Goal: Task Accomplishment & Management: Manage account settings

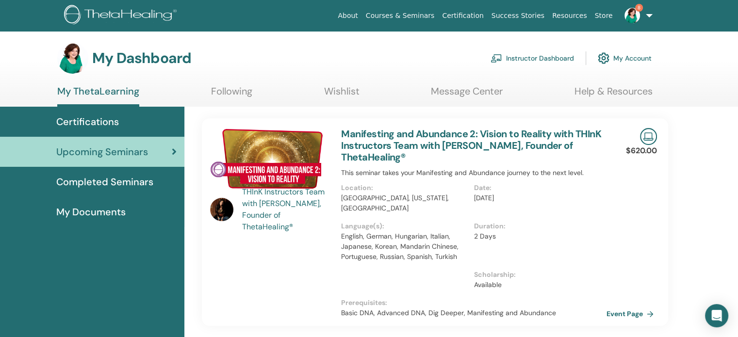
click at [538, 57] on link "Instructor Dashboard" at bounding box center [532, 58] width 83 height 21
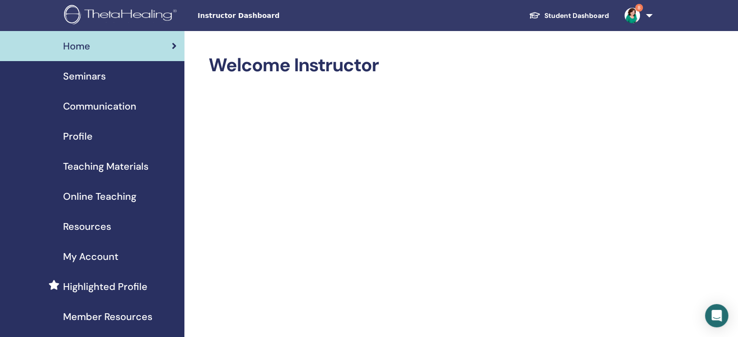
click at [93, 74] on span "Seminars" at bounding box center [84, 76] width 43 height 15
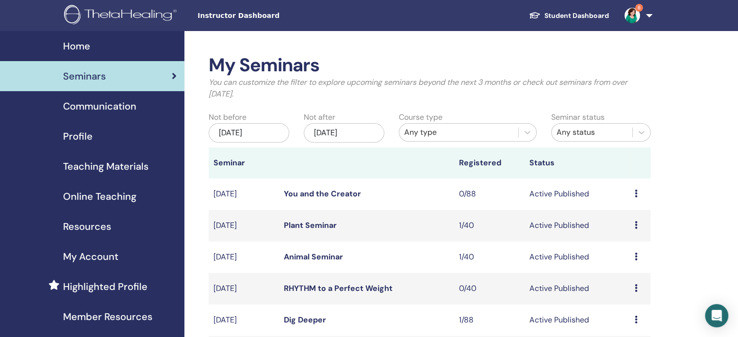
click at [266, 127] on div "Jun/28, 2025" at bounding box center [249, 132] width 81 height 19
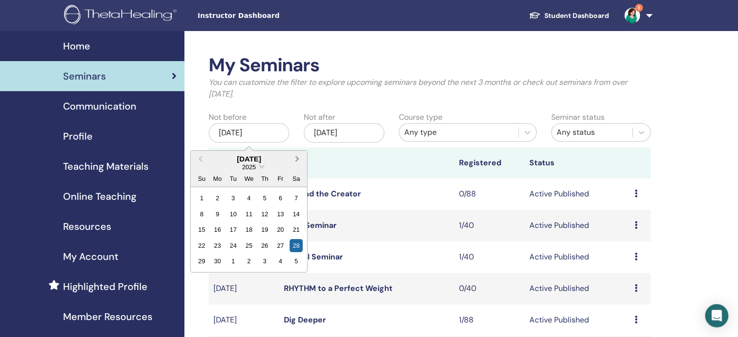
click at [298, 156] on span "Next Month" at bounding box center [298, 159] width 0 height 10
click at [295, 259] on div "4" at bounding box center [296, 261] width 13 height 13
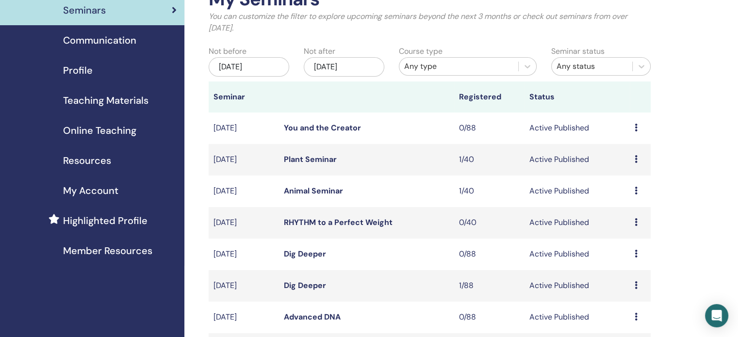
scroll to position [63, 0]
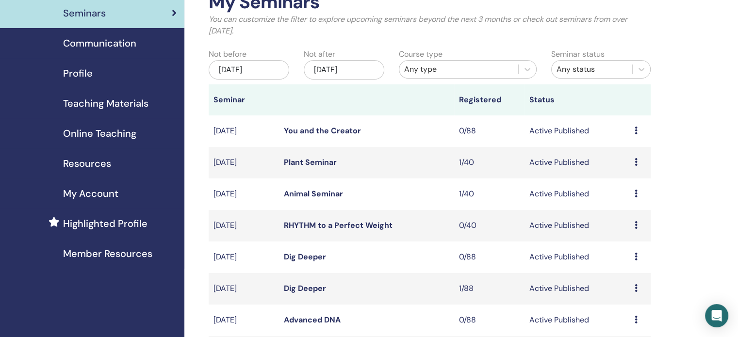
click at [257, 76] on div "Oct/04, 2025" at bounding box center [249, 69] width 81 height 19
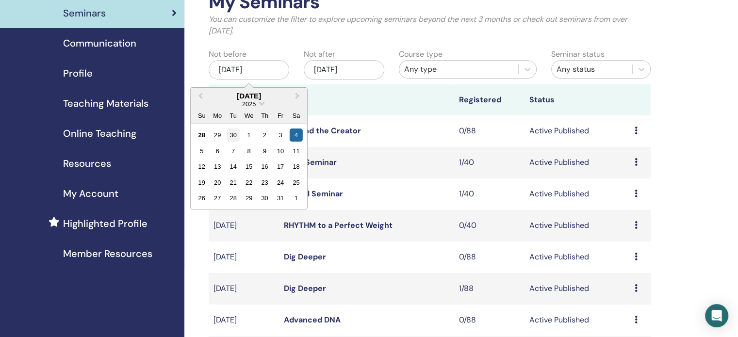
click at [232, 133] on div "30" at bounding box center [233, 135] width 13 height 13
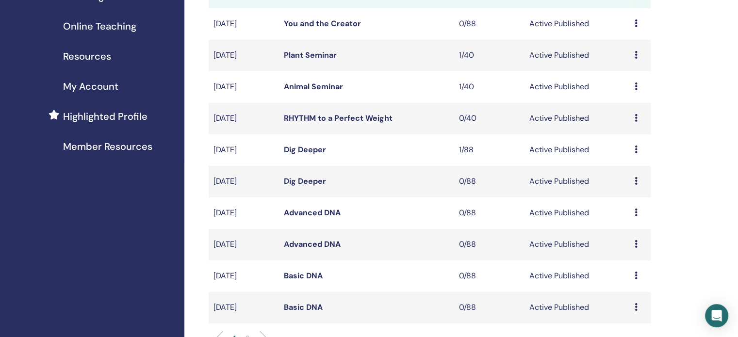
scroll to position [193, 0]
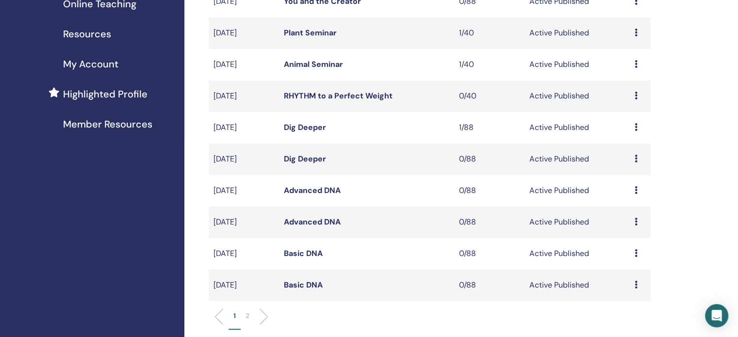
click at [247, 318] on p "2" at bounding box center [248, 316] width 4 height 10
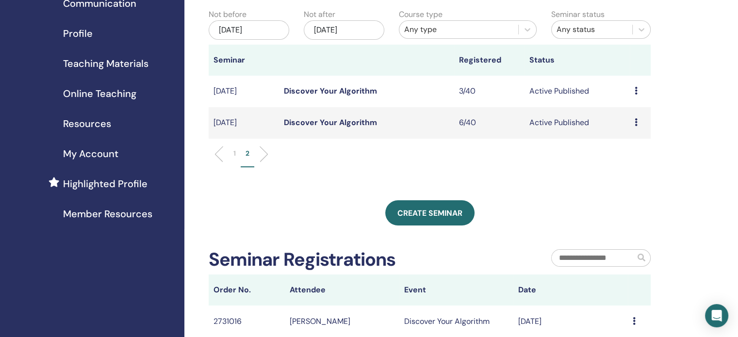
scroll to position [80, 0]
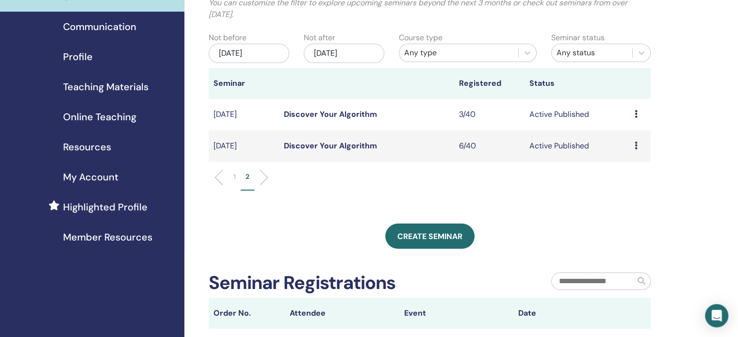
click at [635, 112] on icon at bounding box center [636, 114] width 3 height 8
click at [634, 149] on link "Attendees" at bounding box center [628, 149] width 37 height 10
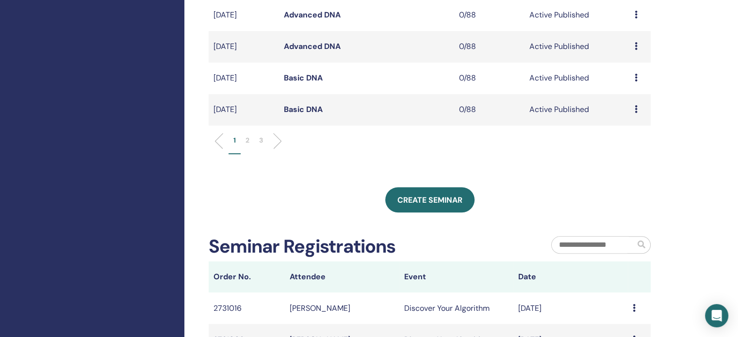
scroll to position [371, 0]
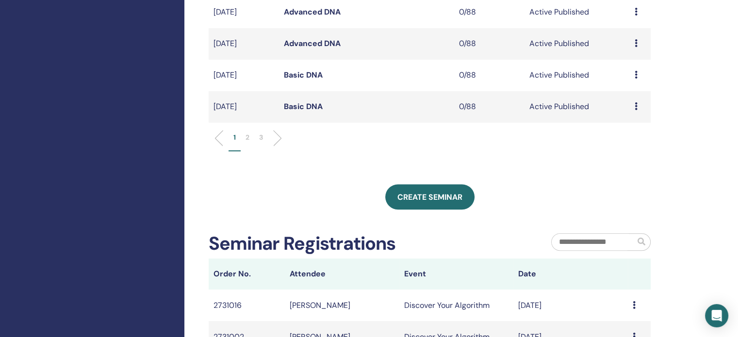
click at [246, 138] on p "2" at bounding box center [248, 138] width 4 height 10
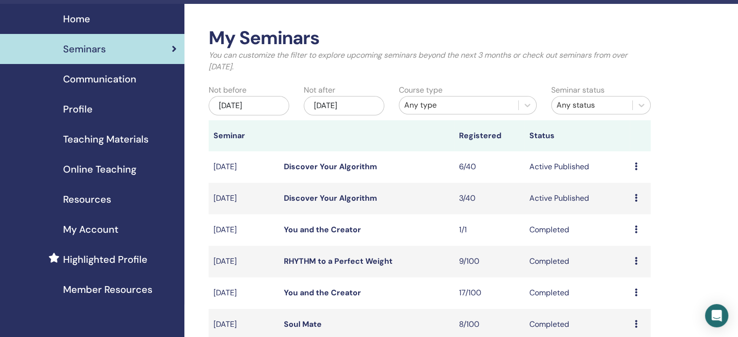
scroll to position [108, 0]
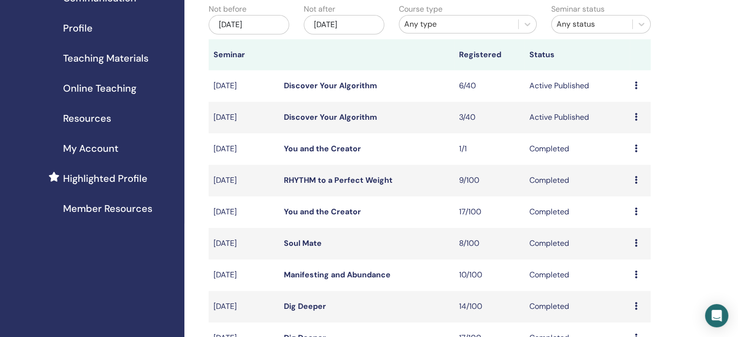
click at [637, 84] on icon at bounding box center [636, 86] width 3 height 8
click at [627, 120] on link "Attendees" at bounding box center [630, 121] width 37 height 10
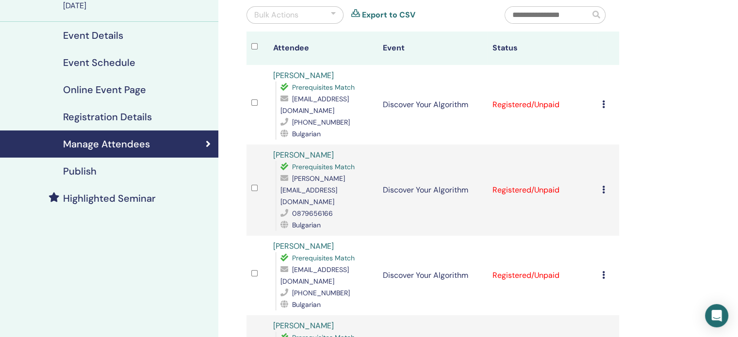
scroll to position [89, 0]
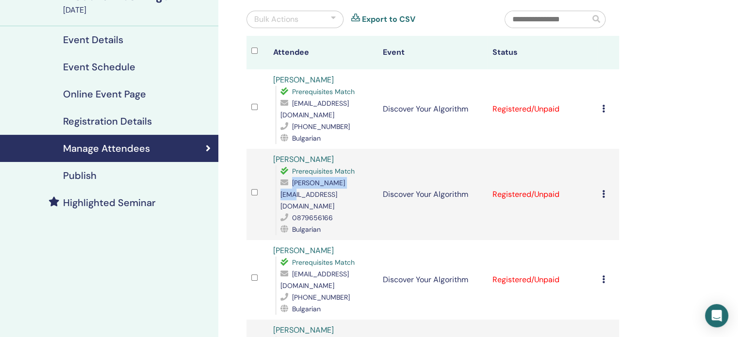
drag, startPoint x: 358, startPoint y: 169, endPoint x: 292, endPoint y: 170, distance: 66.5
click at [292, 177] on div "elena@elkiria.com" at bounding box center [327, 194] width 93 height 35
copy span "elena@elkiria.com"
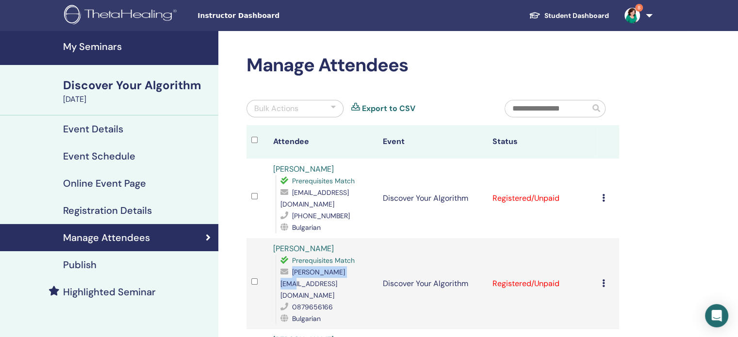
click at [104, 47] on h4 "My Seminars" at bounding box center [138, 47] width 150 height 12
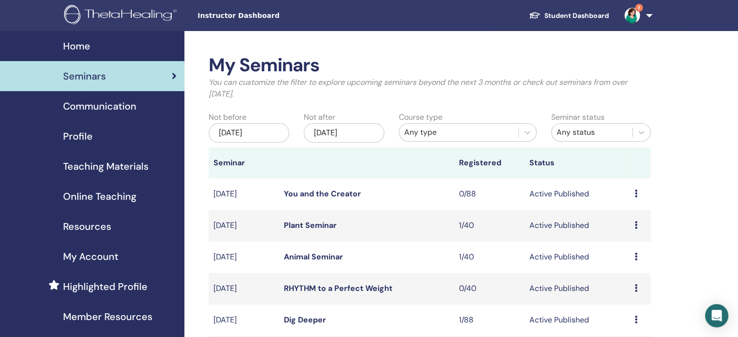
click at [117, 160] on span "Teaching Materials" at bounding box center [105, 166] width 85 height 15
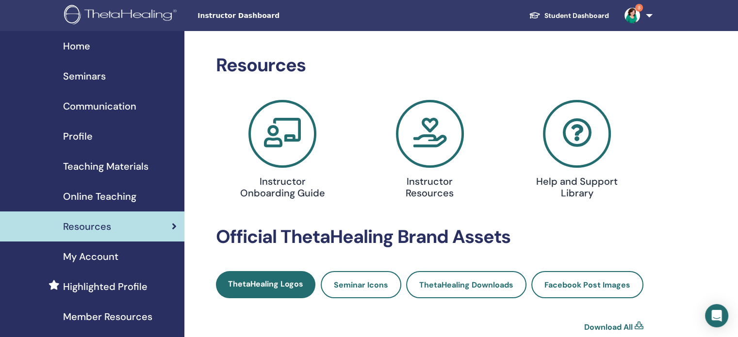
click at [108, 165] on span "Teaching Materials" at bounding box center [105, 166] width 85 height 15
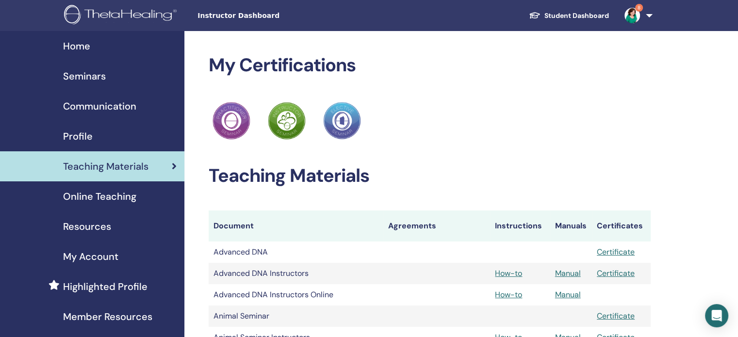
click at [123, 199] on span "Online Teaching" at bounding box center [99, 196] width 73 height 15
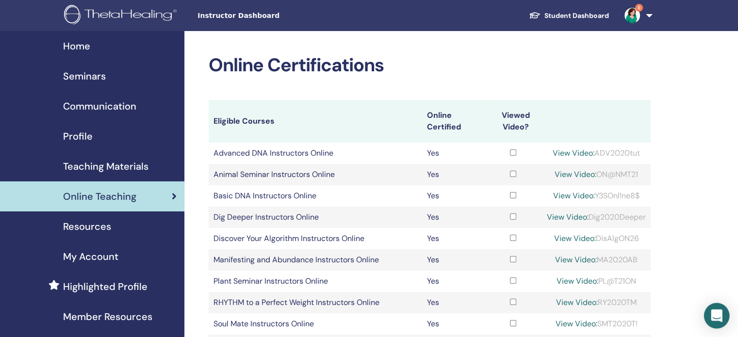
click at [718, 318] on icon "Open Intercom Messenger" at bounding box center [717, 316] width 13 height 13
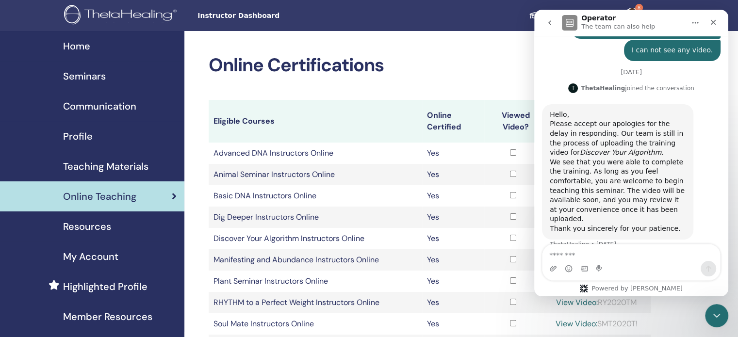
scroll to position [1006, 0]
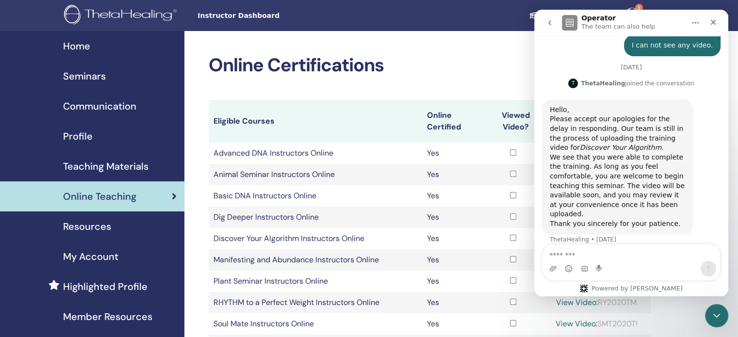
click at [571, 256] on textarea "Message…" at bounding box center [632, 253] width 178 height 17
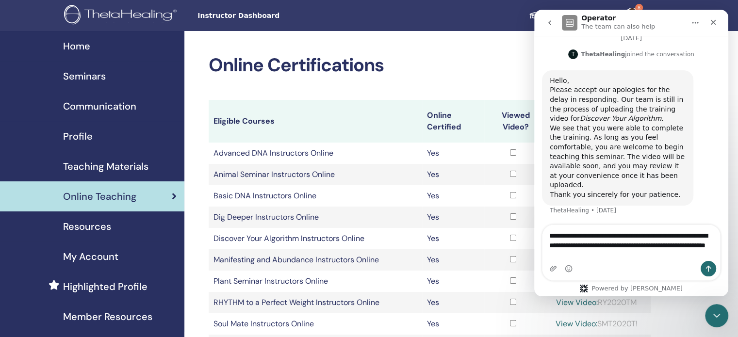
scroll to position [1025, 0]
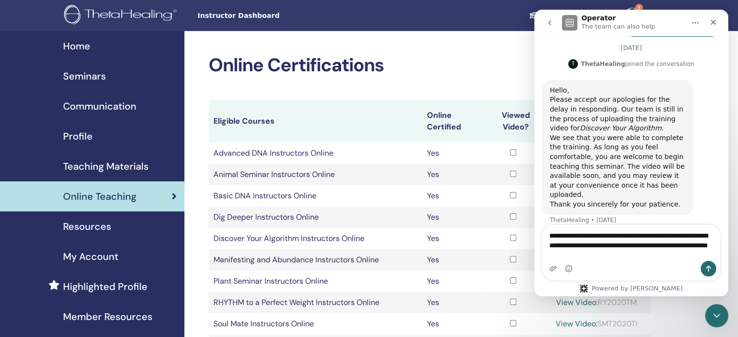
click at [706, 249] on textarea "**********" at bounding box center [632, 243] width 178 height 36
type textarea "**********"
drag, startPoint x: 577, startPoint y: 259, endPoint x: 1065, endPoint y: 243, distance: 489.1
click at [534, 233] on html "Operator The team can also help Welcome to ThetaHealing FAQs and Support! Ask u…" at bounding box center [631, 153] width 194 height 287
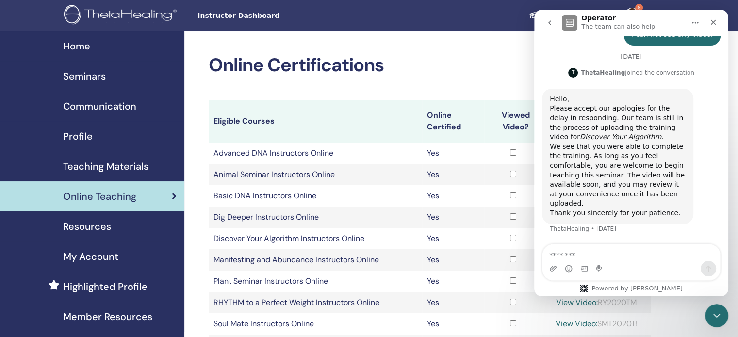
scroll to position [1006, 0]
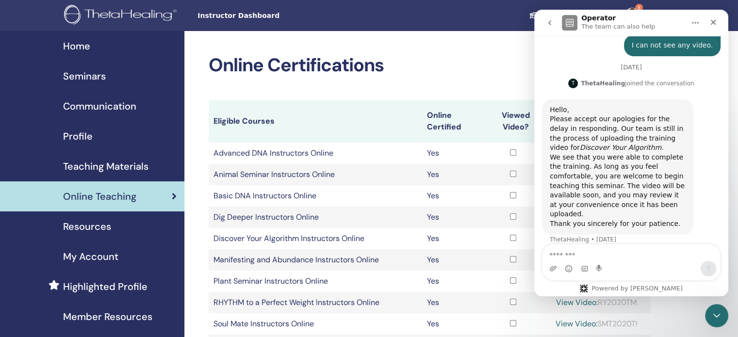
click at [572, 257] on textarea "Message…" at bounding box center [632, 253] width 178 height 17
type textarea "*"
click at [713, 22] on icon "Close" at bounding box center [713, 22] width 5 height 5
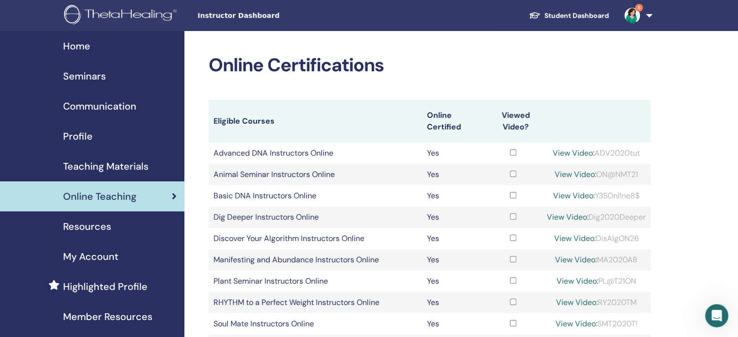
click at [92, 231] on span "Resources" at bounding box center [87, 226] width 48 height 15
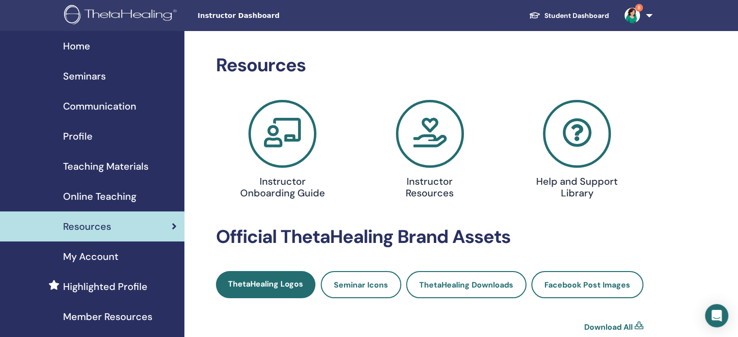
click at [102, 168] on span "Teaching Materials" at bounding box center [105, 166] width 85 height 15
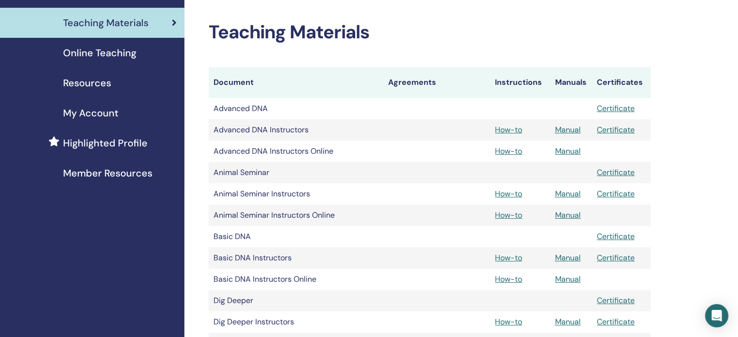
scroll to position [291, 0]
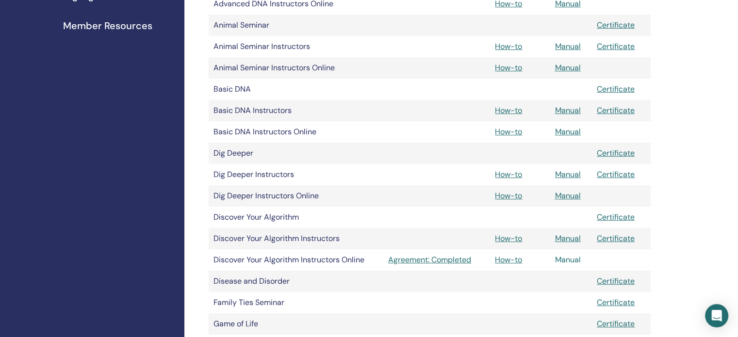
click at [573, 263] on link "Manual" at bounding box center [568, 260] width 26 height 10
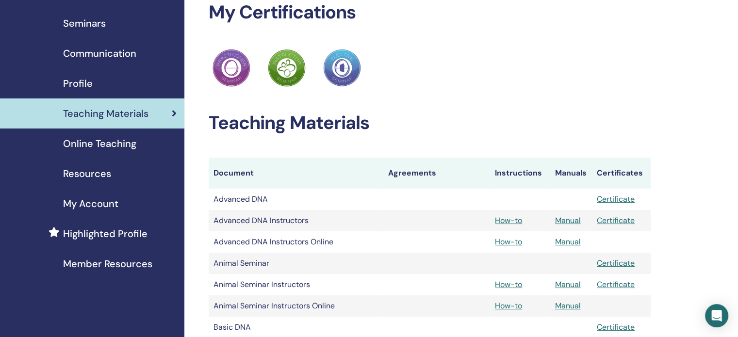
scroll to position [3, 0]
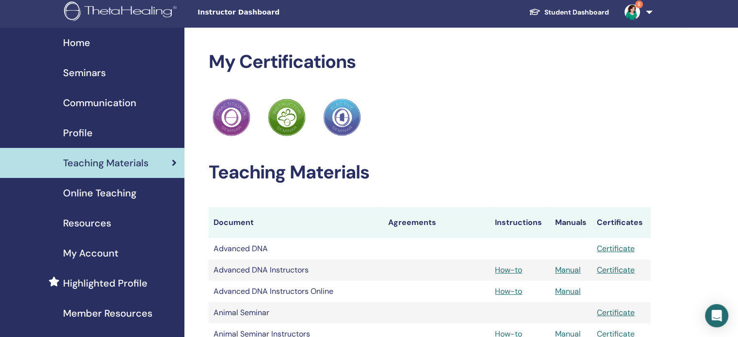
click at [82, 188] on span "Online Teaching" at bounding box center [99, 193] width 73 height 15
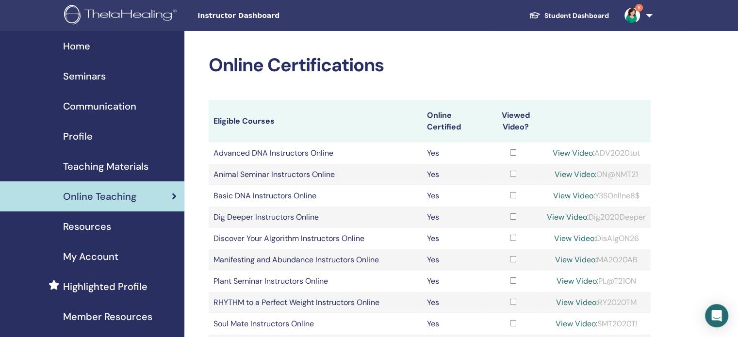
drag, startPoint x: 639, startPoint y: 238, endPoint x: 596, endPoint y: 240, distance: 42.8
click at [596, 240] on div "View Video: DisAlgON26" at bounding box center [596, 239] width 99 height 12
copy div "DisAlgON26"
click at [563, 238] on link "View Video:" at bounding box center [575, 238] width 42 height 10
click at [715, 312] on icon "Open Intercom Messenger" at bounding box center [716, 316] width 11 height 13
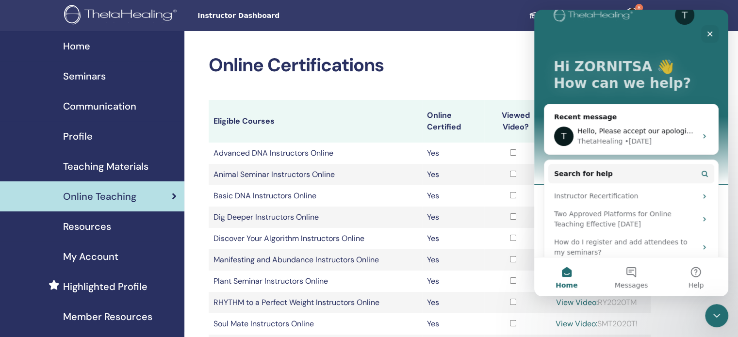
scroll to position [27, 0]
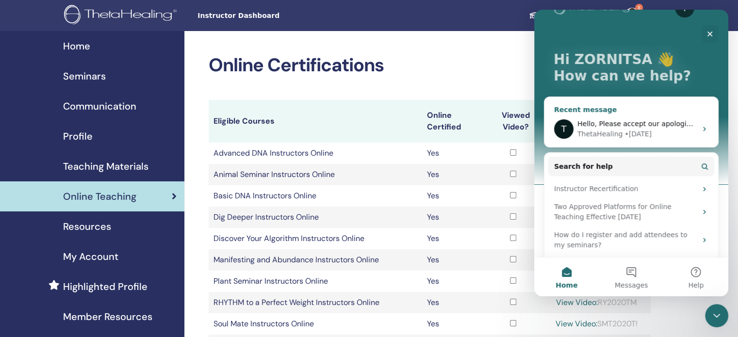
click at [637, 133] on div "• [DATE]" at bounding box center [638, 134] width 27 height 10
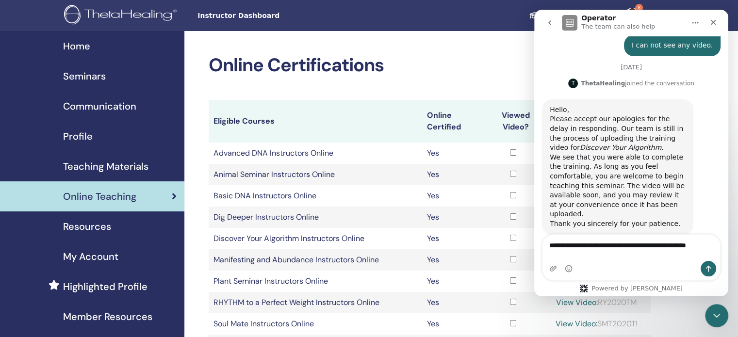
scroll to position [1015, 0]
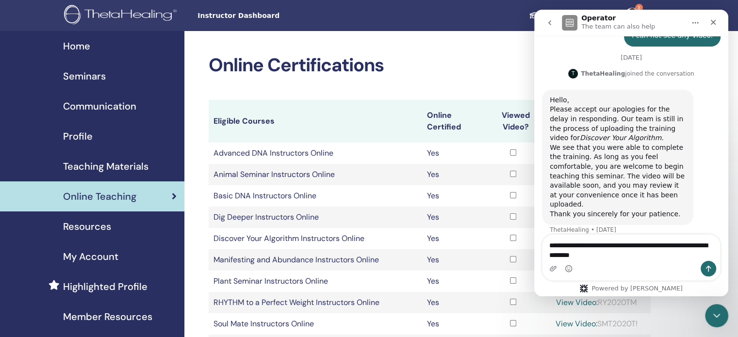
type textarea "**********"
click at [102, 163] on span "Teaching Materials" at bounding box center [105, 166] width 85 height 15
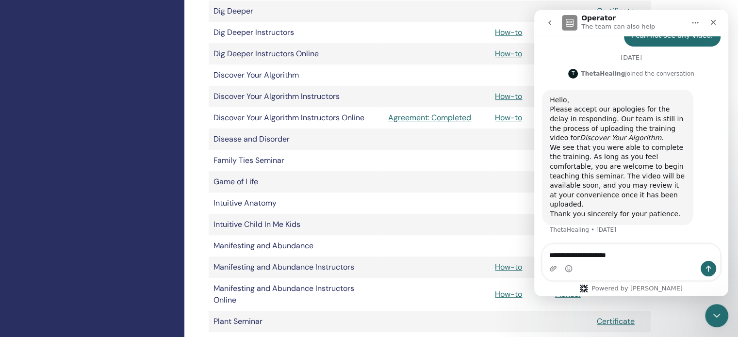
scroll to position [1006, 0]
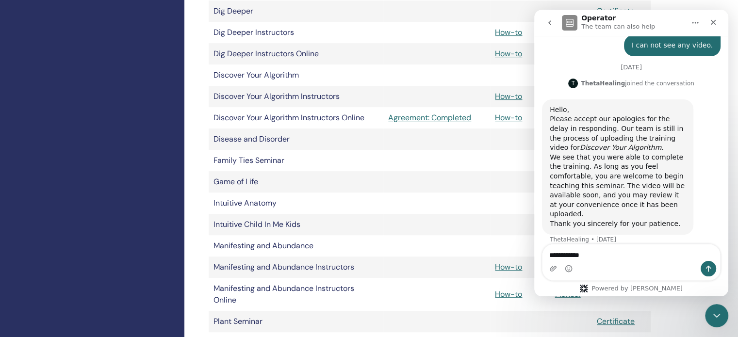
type textarea "**********"
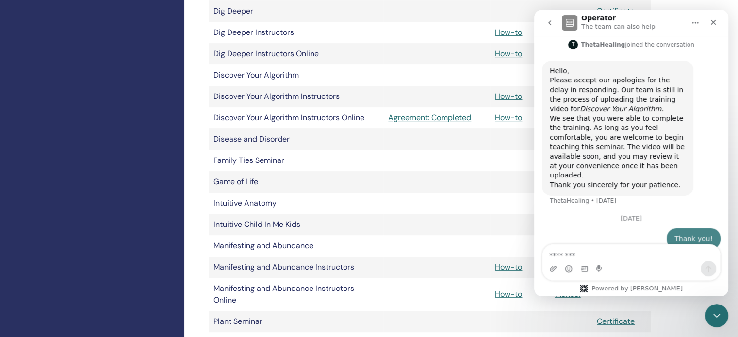
scroll to position [1048, 0]
